Goal: Task Accomplishment & Management: Use online tool/utility

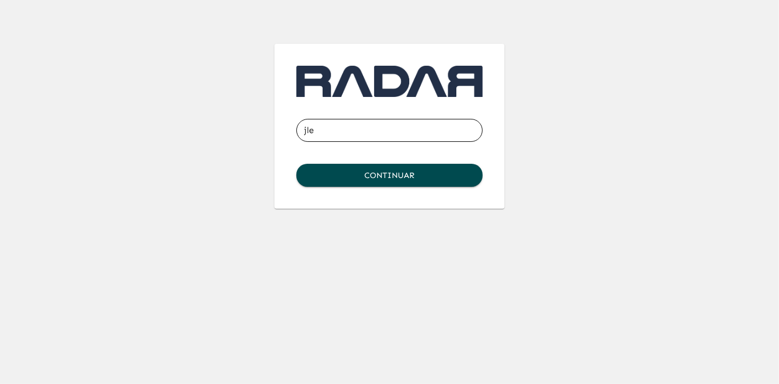
type input "[EMAIL_ADDRESS][DOMAIN_NAME]"
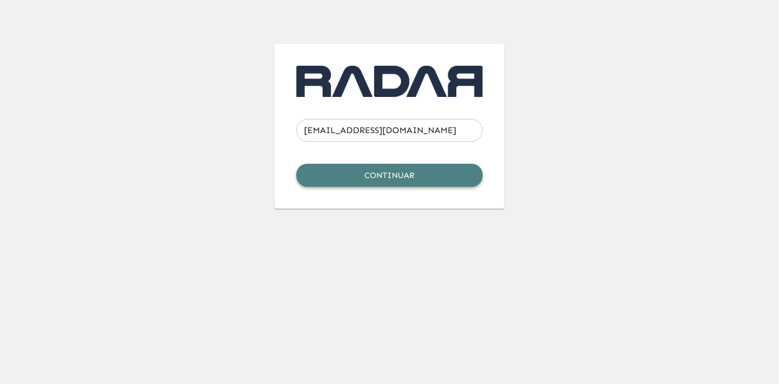
click at [400, 183] on button "Continuar" at bounding box center [389, 175] width 186 height 23
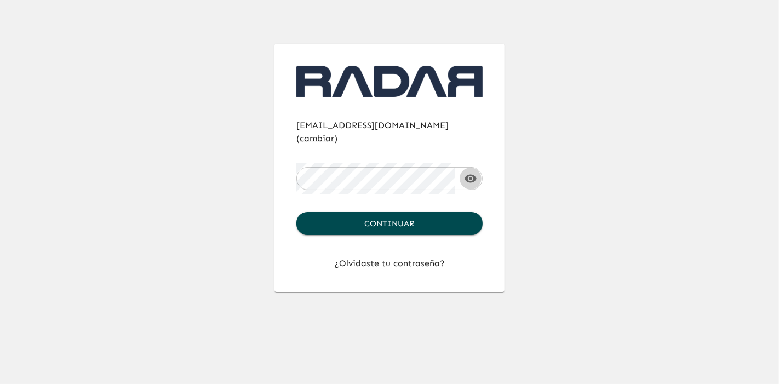
click at [471, 174] on icon "button" at bounding box center [471, 178] width 12 height 8
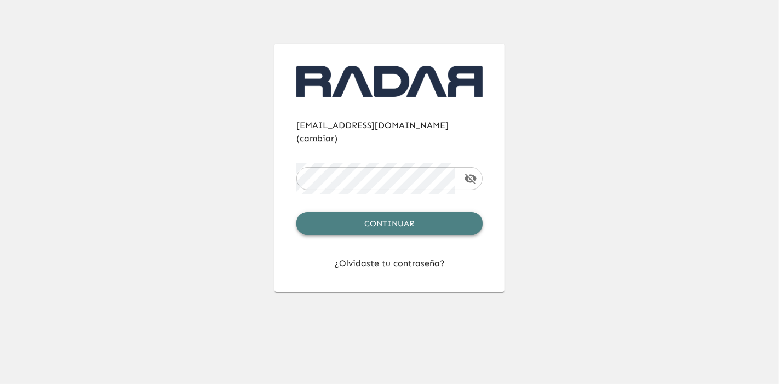
click at [427, 212] on button "Continuar" at bounding box center [389, 223] width 186 height 23
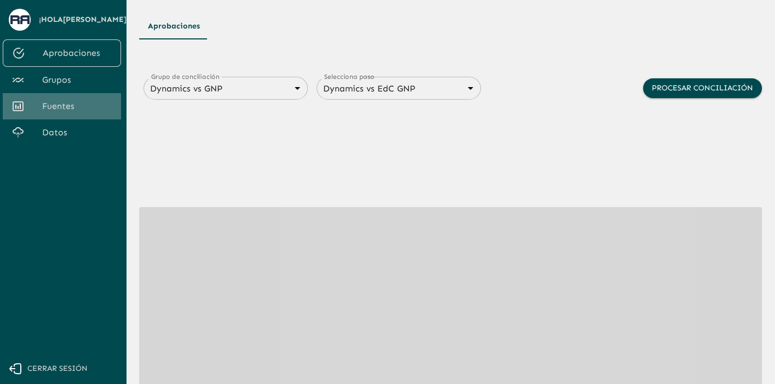
click at [52, 104] on span "Fuentes" at bounding box center [77, 106] width 70 height 13
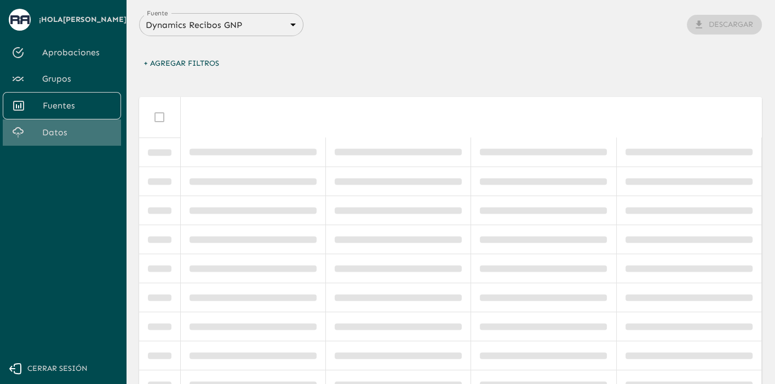
click at [58, 129] on span "Datos" at bounding box center [77, 132] width 70 height 13
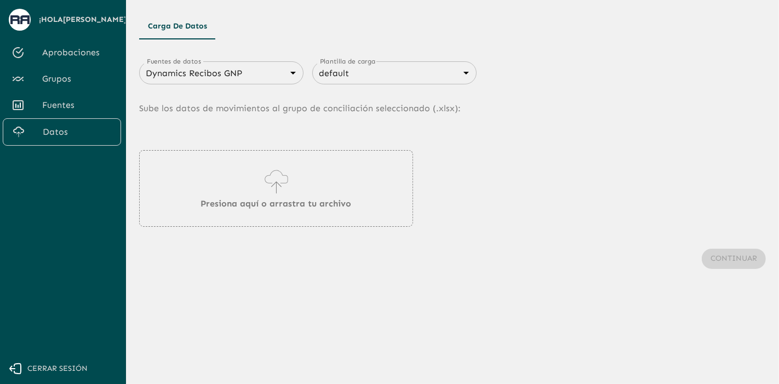
click at [262, 83] on div "Dynamics Recibos GNP 683f283f336112e7999fc7c3 Fuentes de datos" at bounding box center [221, 72] width 164 height 23
drag, startPoint x: 261, startPoint y: 83, endPoint x: 268, endPoint y: 73, distance: 12.2
click at [268, 74] on div "Dynamics Recibos GNP 683f283f336112e7999fc7c3 Fuentes de datos" at bounding box center [221, 72] width 164 height 23
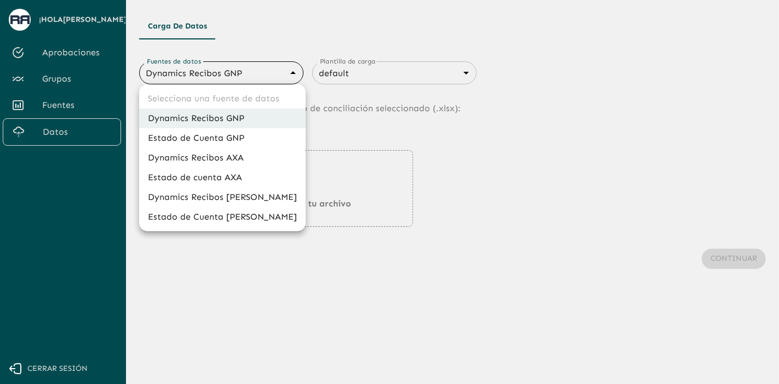
click at [269, 72] on body "Se están procesando los movimientos. Algunas acciones permanecerán deshabilitad…" at bounding box center [389, 192] width 779 height 384
click at [244, 124] on li "Dynamics Recibos GNP" at bounding box center [222, 118] width 167 height 20
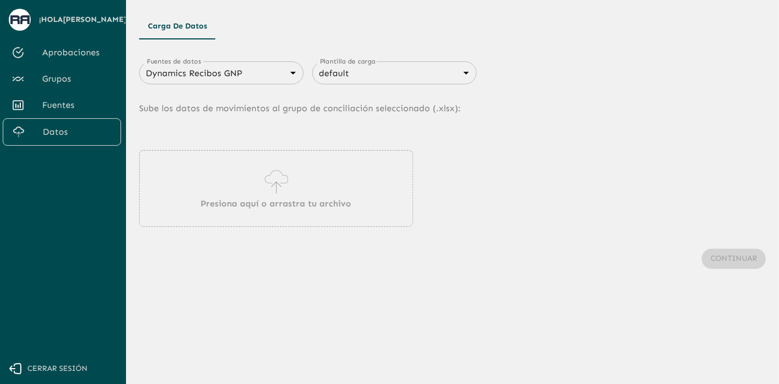
drag, startPoint x: 368, startPoint y: 170, endPoint x: 390, endPoint y: 170, distance: 22.5
click at [390, 170] on div "Presiona aquí o arrastra tu archivo" at bounding box center [276, 188] width 274 height 77
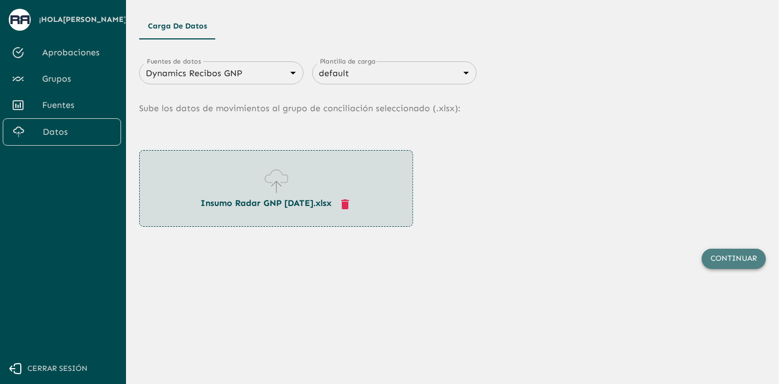
click at [710, 258] on button "Continuar" at bounding box center [734, 259] width 64 height 20
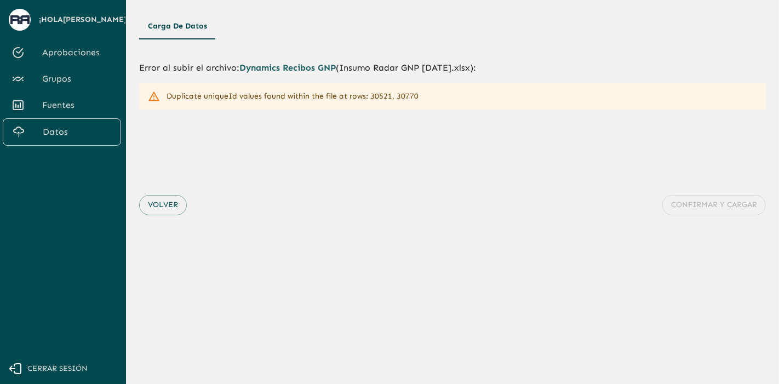
click at [394, 318] on main "Carga de Datos Error al subir el archivo : Dynamics Recibos GNP ( Insumo Radar …" at bounding box center [452, 192] width 653 height 384
click at [157, 209] on button "Volver" at bounding box center [163, 205] width 48 height 20
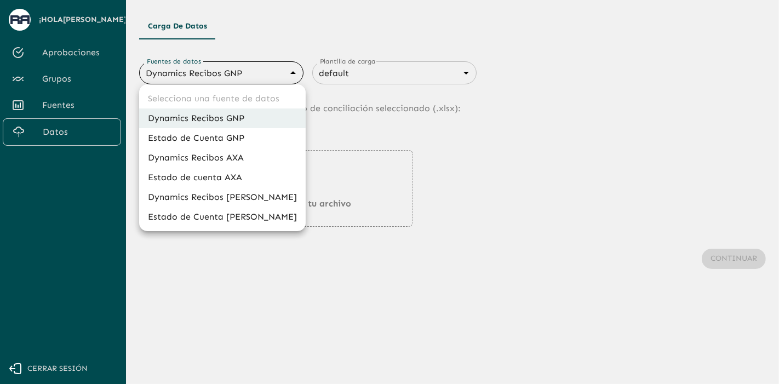
click at [260, 70] on body "Se están procesando los movimientos. Algunas acciones permanecerán deshabilitad…" at bounding box center [389, 192] width 779 height 384
click at [236, 156] on li "Dynamics Recibos AXA" at bounding box center [222, 158] width 167 height 20
type input "689ccc8777b9e7089e38df0f"
type input "689d06949468a1cce7a5d52c"
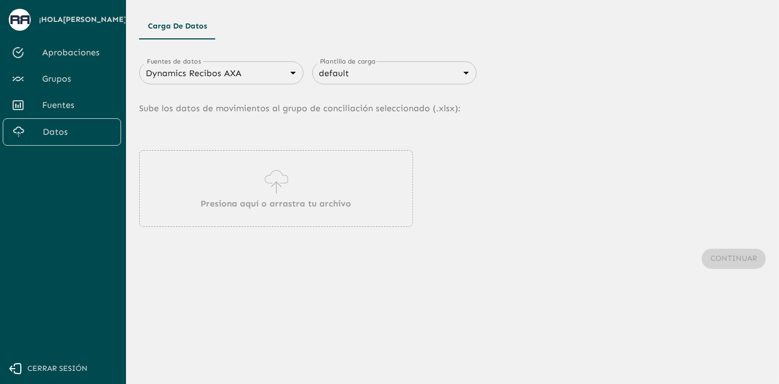
click at [281, 184] on icon at bounding box center [276, 182] width 31 height 31
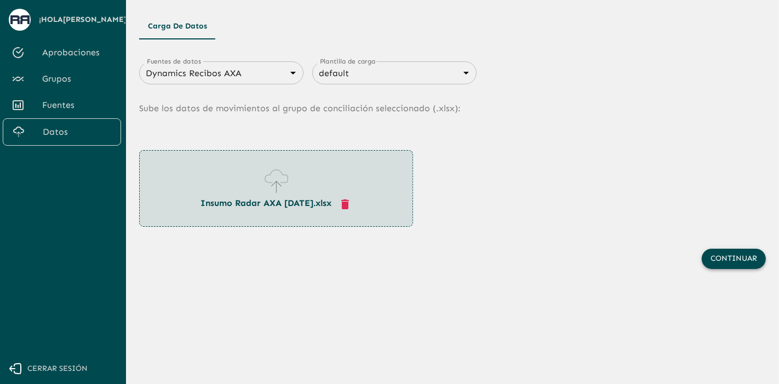
click at [751, 254] on button "Continuar" at bounding box center [734, 259] width 64 height 20
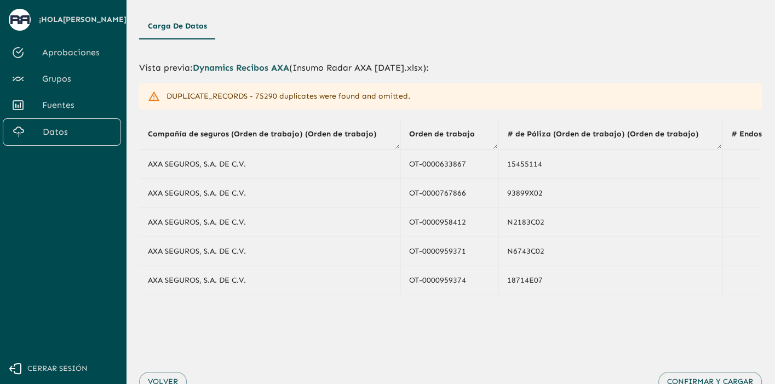
click at [551, 59] on div "Vista previa : Dynamics Recibos AXA ( Insumo Radar AXA [DATE].xlsx ): DUPLICATE…" at bounding box center [450, 237] width 623 height 379
click at [75, 364] on span "Cerrar sesión" at bounding box center [57, 369] width 60 height 14
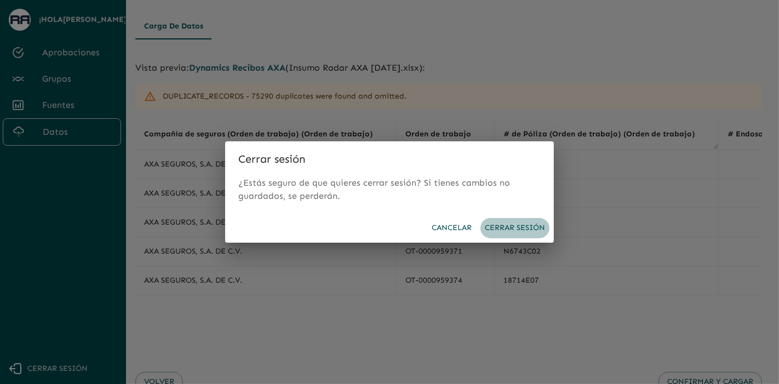
click at [505, 230] on button "Cerrar sesión" at bounding box center [514, 228] width 69 height 20
